Goal: Check status: Check status

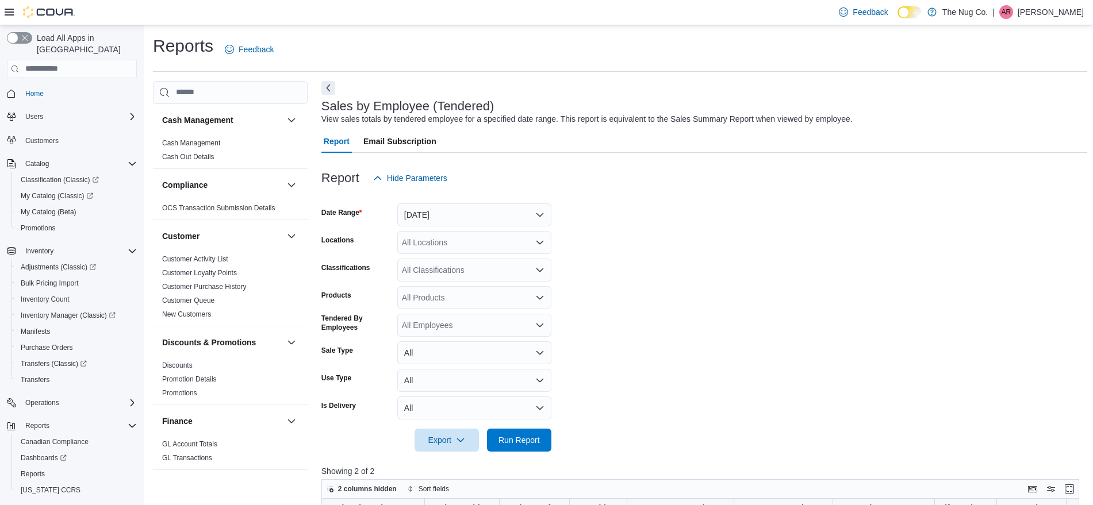
scroll to position [359, 0]
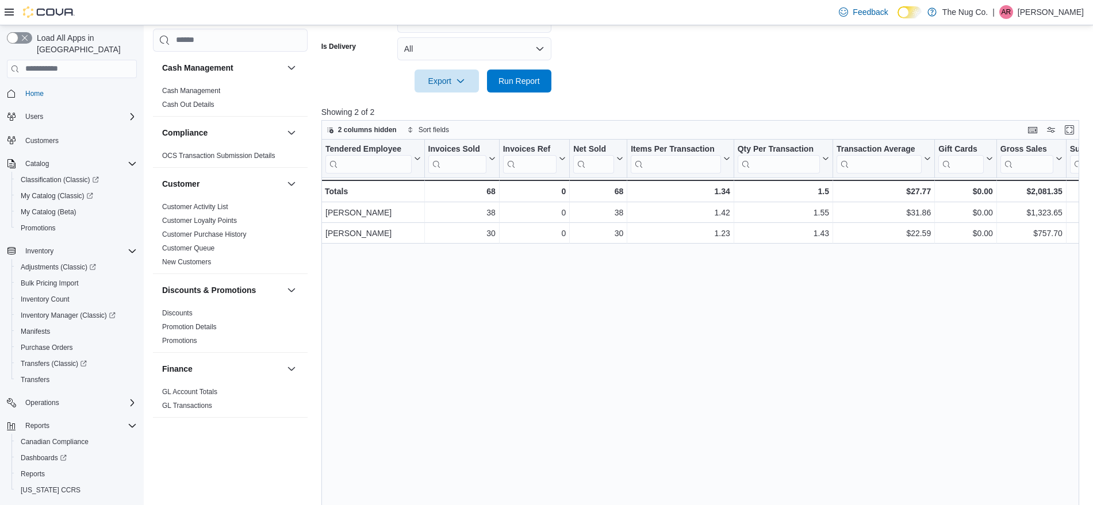
drag, startPoint x: 345, startPoint y: 477, endPoint x: 410, endPoint y: 470, distance: 65.8
drag, startPoint x: 410, startPoint y: 470, endPoint x: 342, endPoint y: 454, distance: 70.4
drag, startPoint x: 342, startPoint y: 454, endPoint x: 533, endPoint y: 85, distance: 415.3
click at [533, 85] on span "Run Report" at bounding box center [518, 80] width 41 height 11
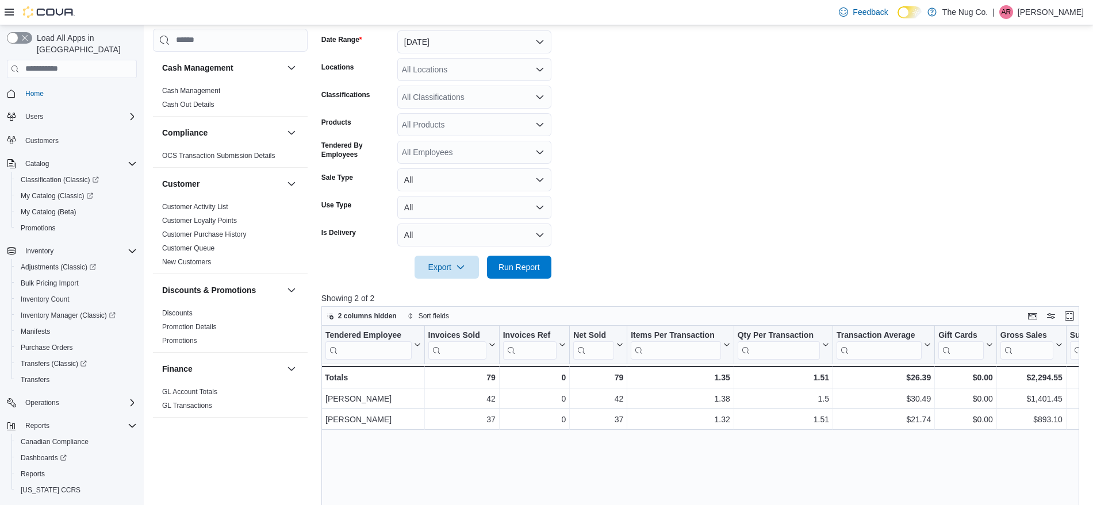
scroll to position [144, 0]
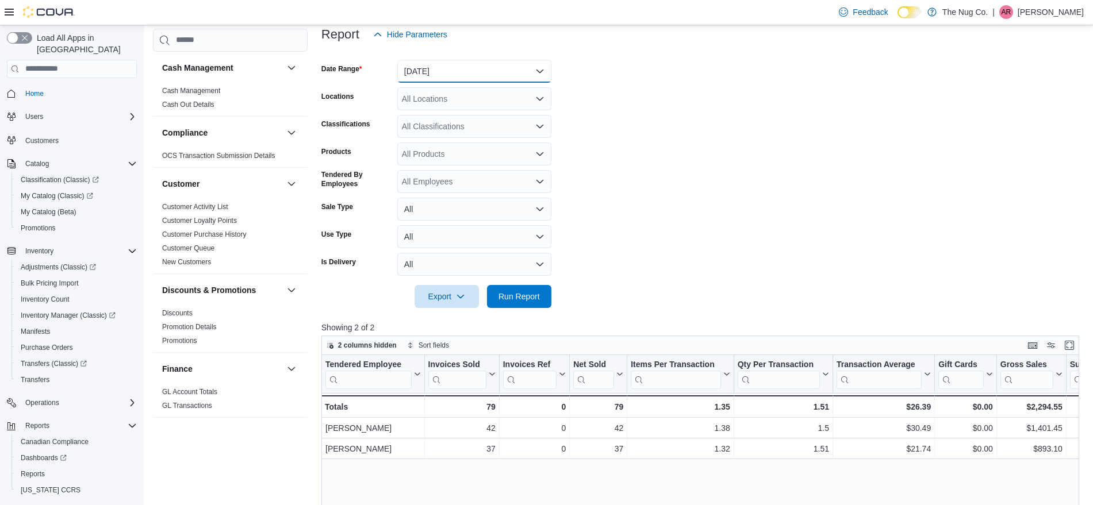
click at [465, 76] on button "[DATE]" at bounding box center [474, 71] width 154 height 23
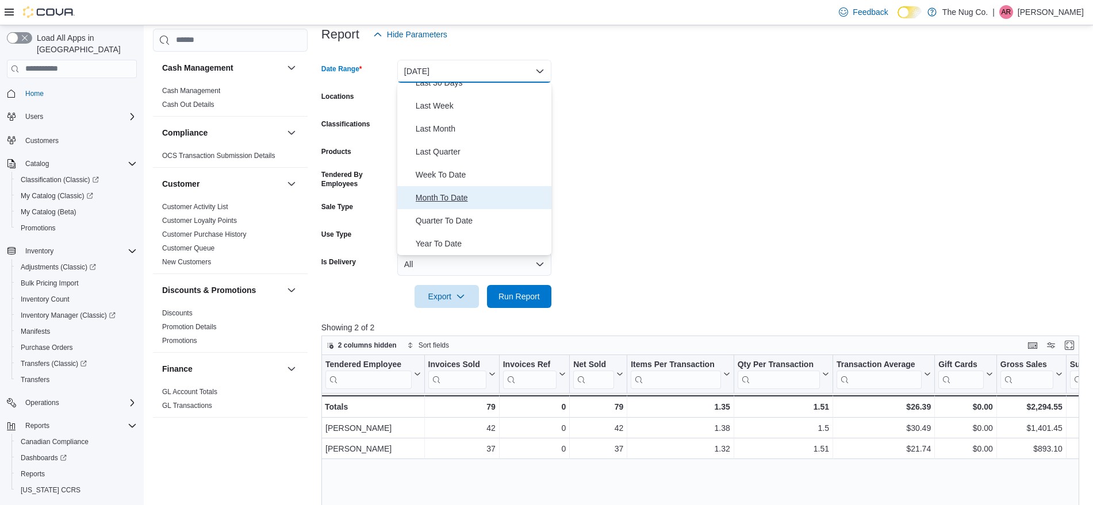
click at [459, 195] on span "Month To Date" at bounding box center [481, 198] width 131 height 14
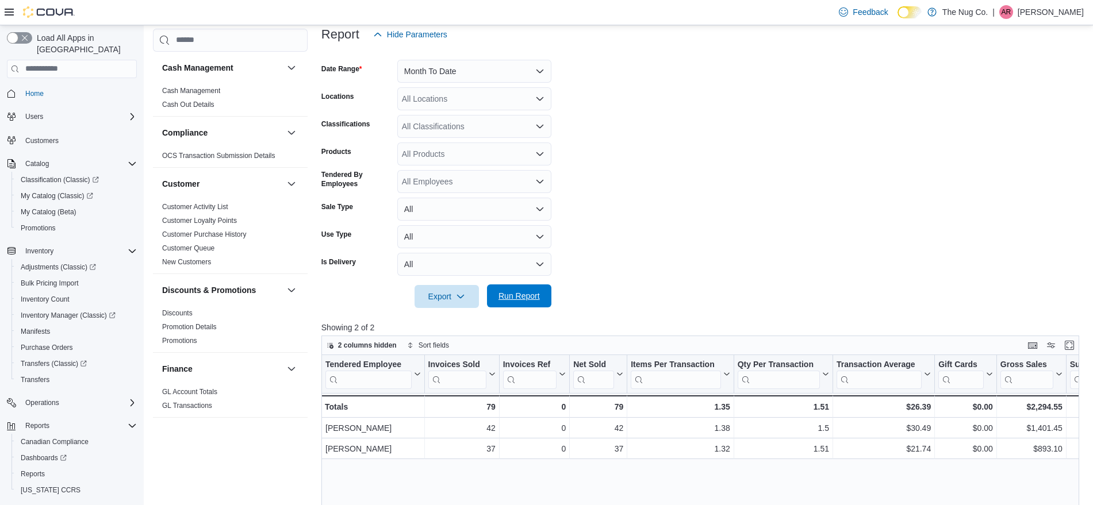
click at [522, 293] on span "Run Report" at bounding box center [518, 295] width 41 height 11
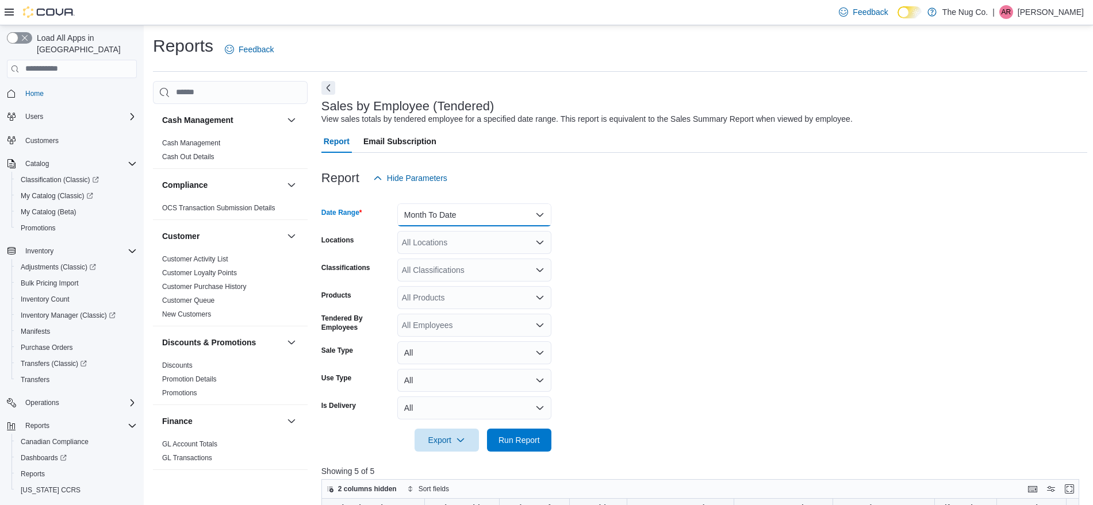
click at [459, 208] on button "Month To Date" at bounding box center [474, 215] width 154 height 23
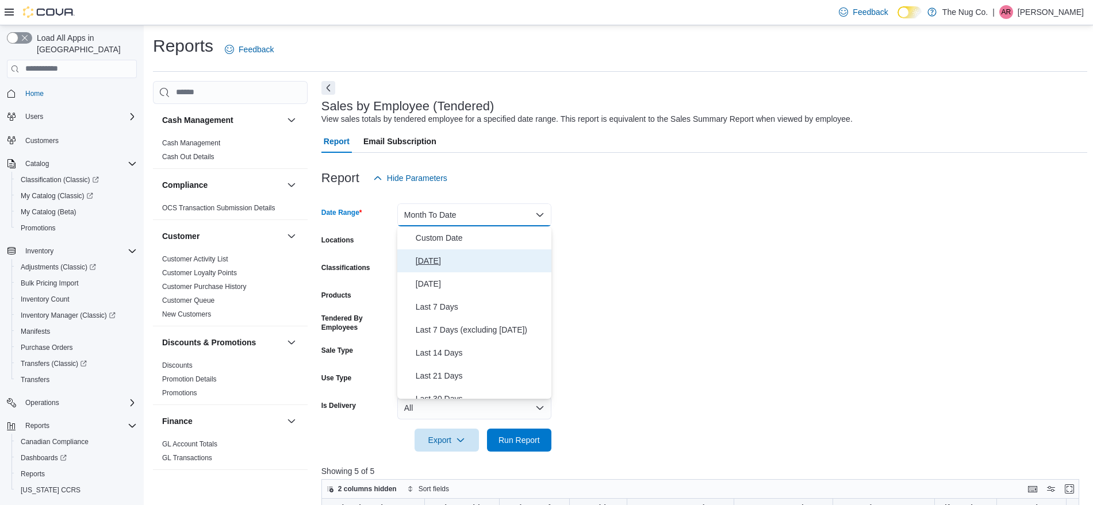
click at [431, 260] on span "[DATE]" at bounding box center [481, 261] width 131 height 14
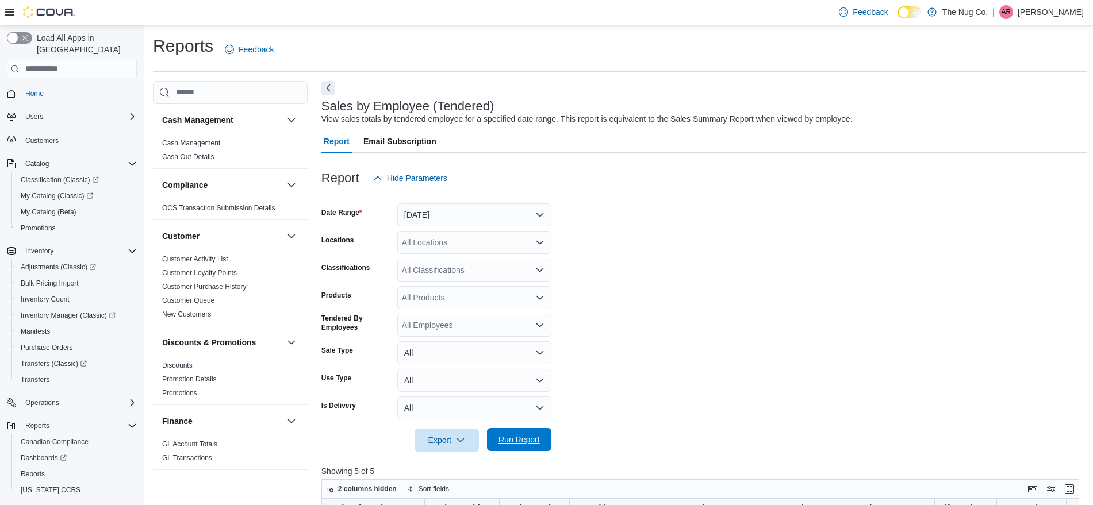
click at [517, 438] on span "Run Report" at bounding box center [518, 439] width 41 height 11
click at [496, 429] on span "Run Report" at bounding box center [519, 439] width 51 height 23
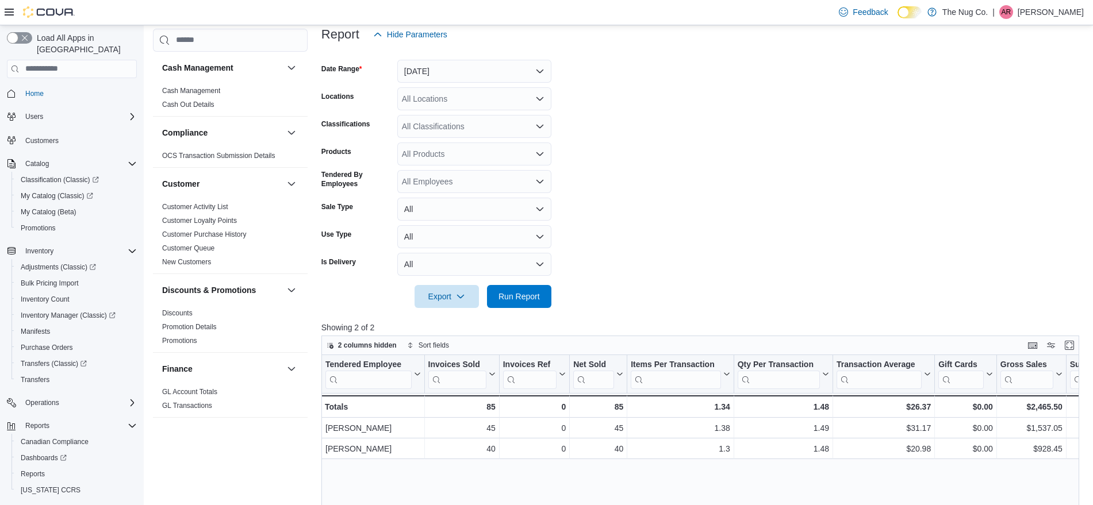
scroll to position [216, 0]
